Goal: Communication & Community: Share content

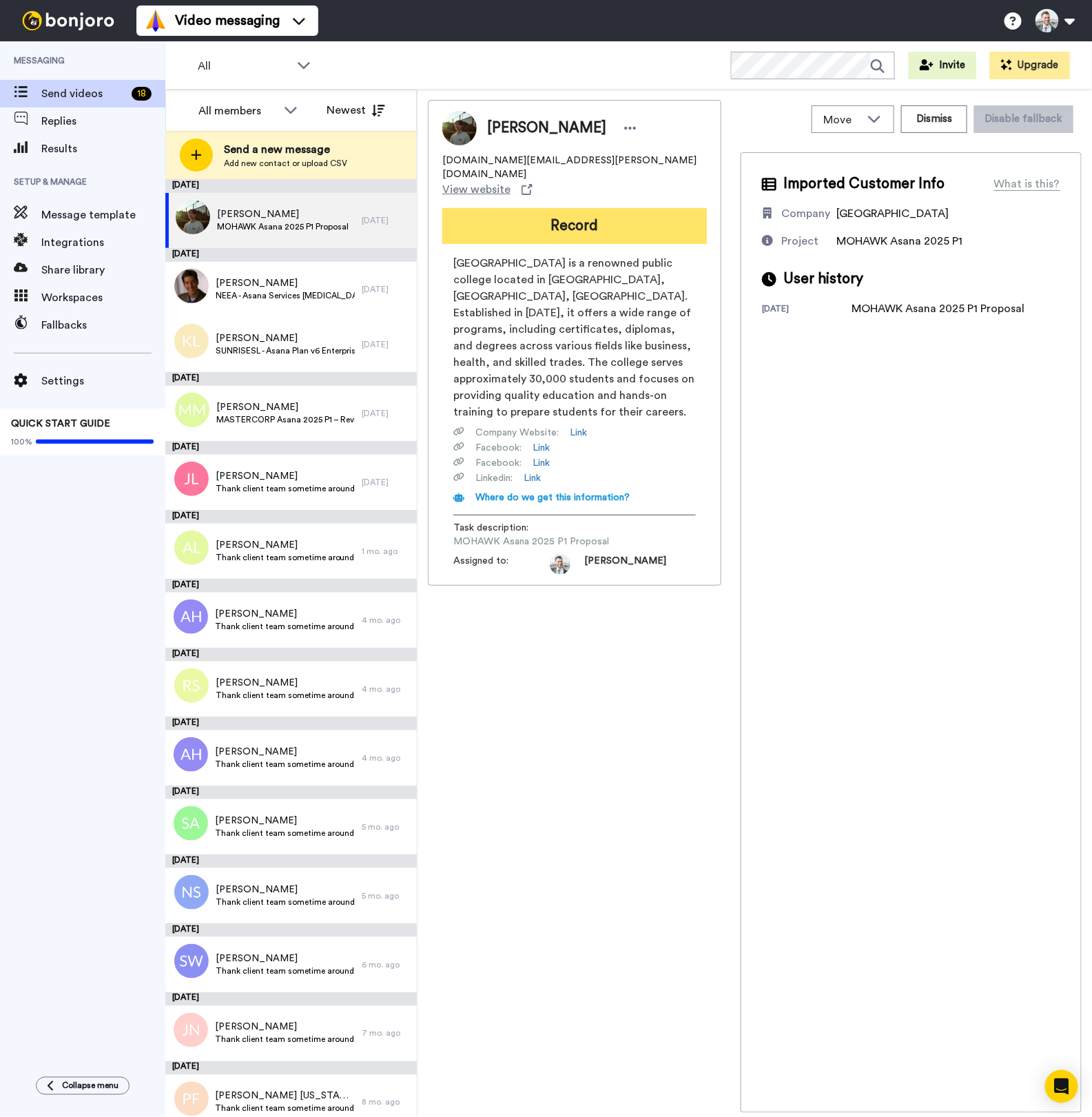
click at [587, 208] on button "Record" at bounding box center [574, 226] width 265 height 36
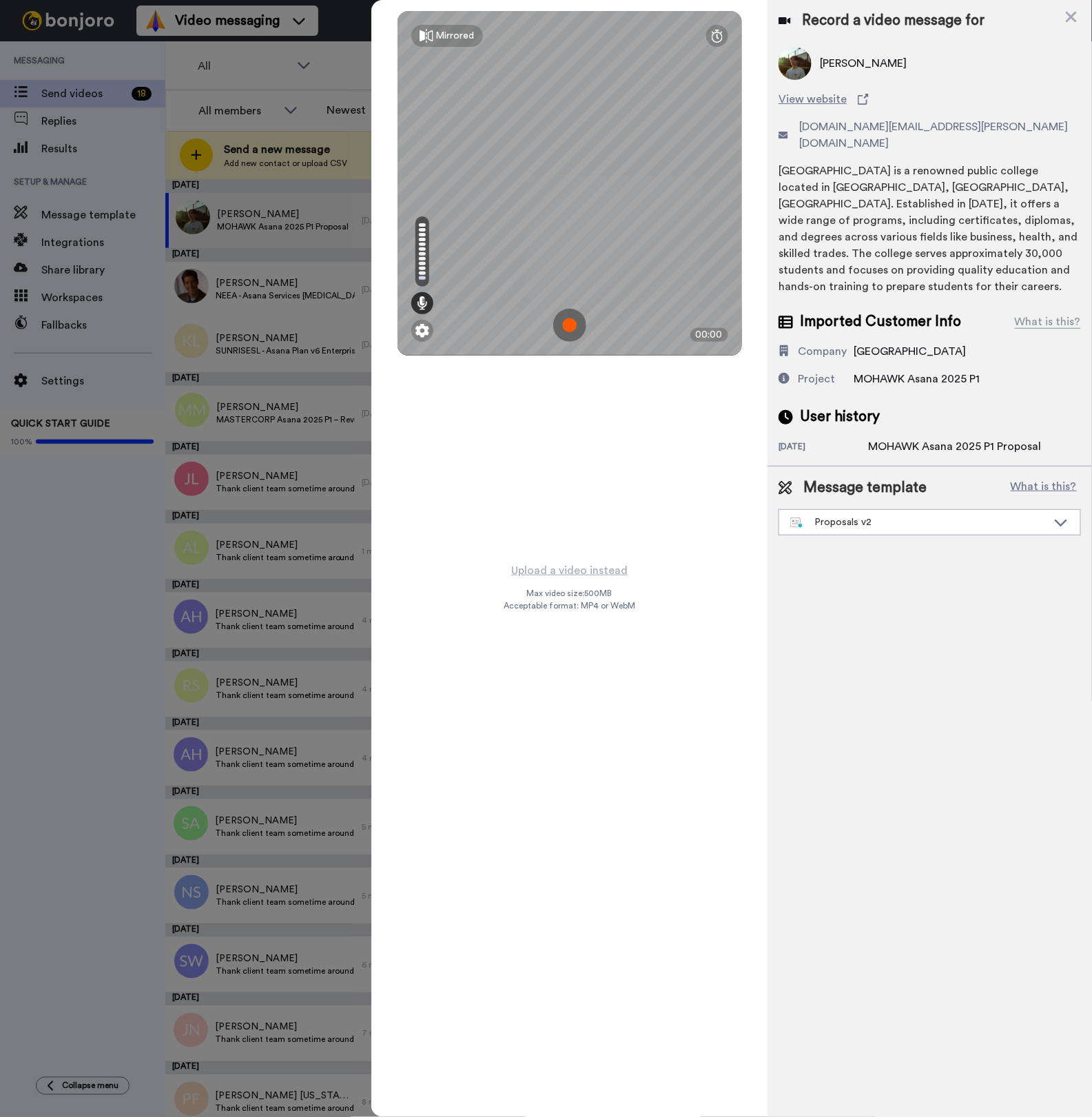
click at [472, 455] on div "Mirrored Redo 00:00" at bounding box center [568, 281] width 396 height 562
click at [575, 331] on img at bounding box center [569, 325] width 33 height 33
click at [567, 336] on img at bounding box center [569, 325] width 33 height 33
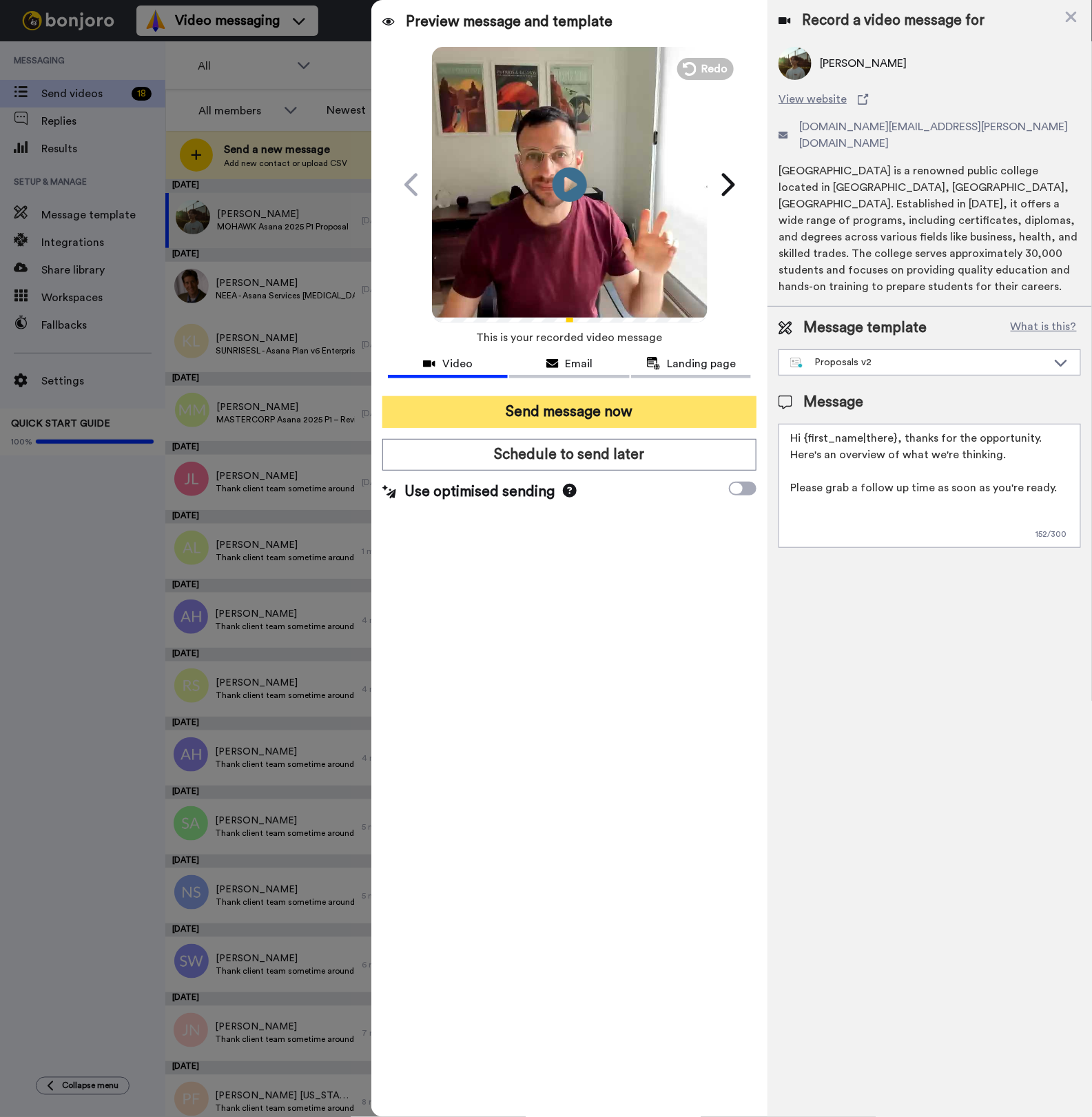
click at [618, 417] on button "Send message now" at bounding box center [569, 411] width 374 height 31
